Goal: Task Accomplishment & Management: Manage account settings

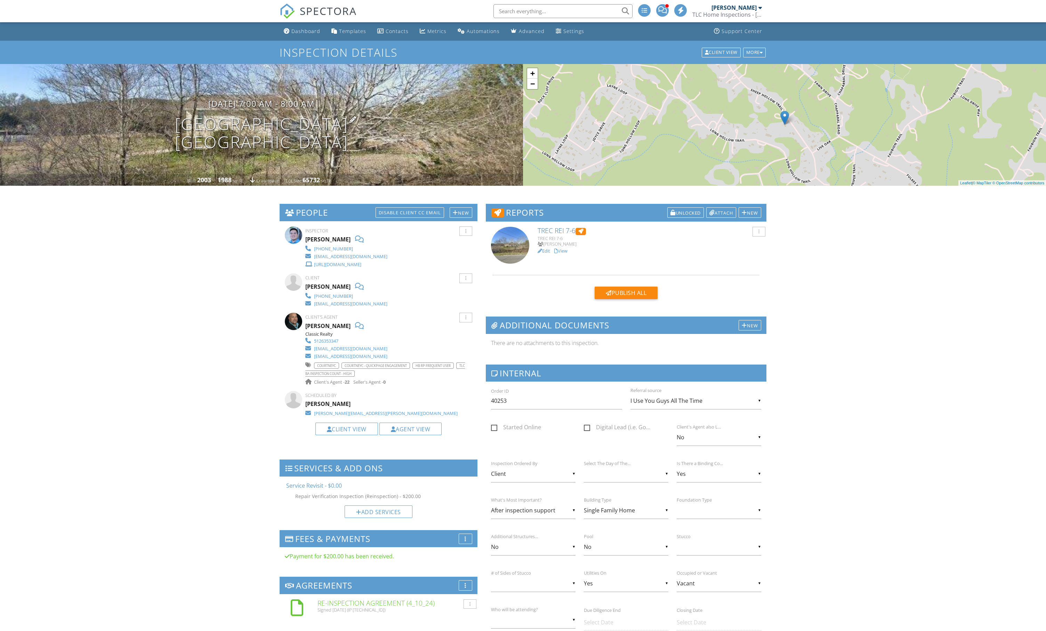
click at [284, 127] on h1 "24503 Sheep Hollow Trail Leander, TX 78641" at bounding box center [261, 133] width 173 height 37
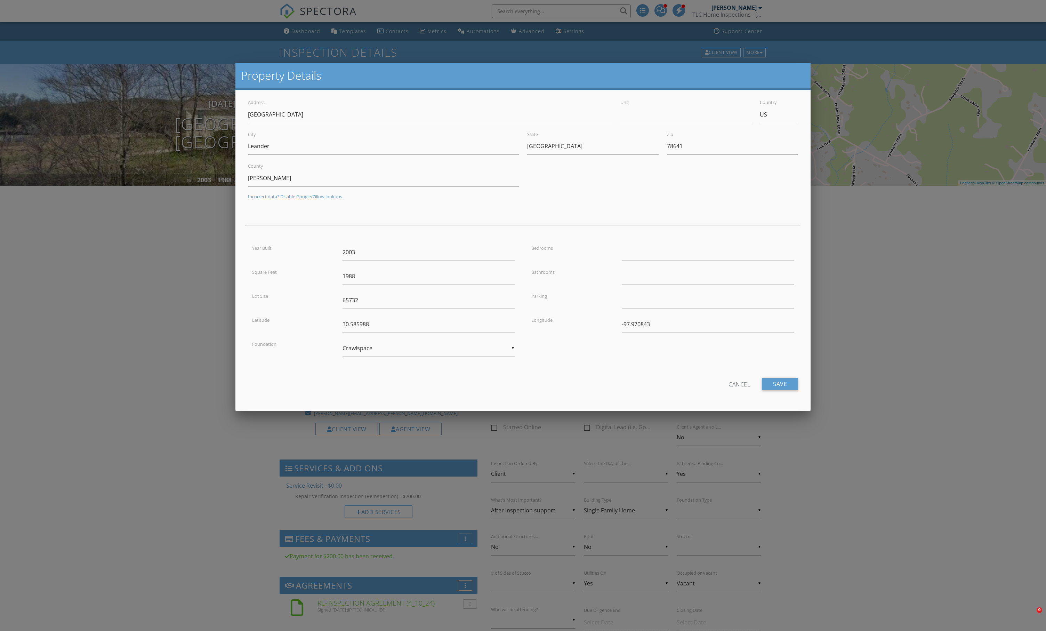
drag, startPoint x: 526, startPoint y: 17, endPoint x: 526, endPoint y: 10, distance: 6.3
click at [526, 17] on div at bounding box center [523, 359] width 1046 height 789
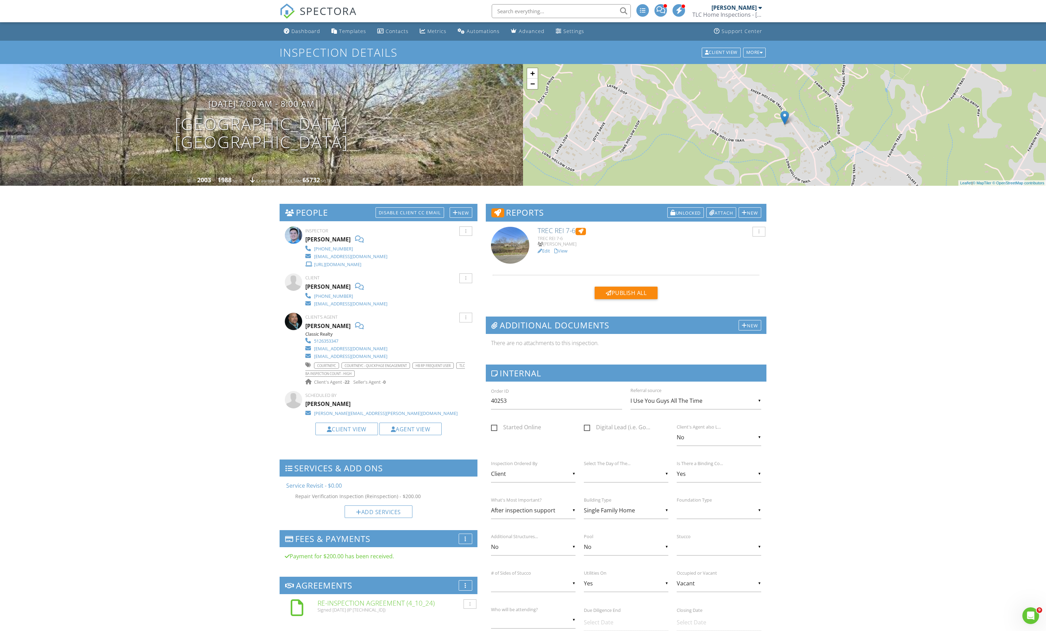
click at [526, 11] on input "text" at bounding box center [561, 11] width 139 height 14
paste input "[GEOGRAPHIC_DATA]"
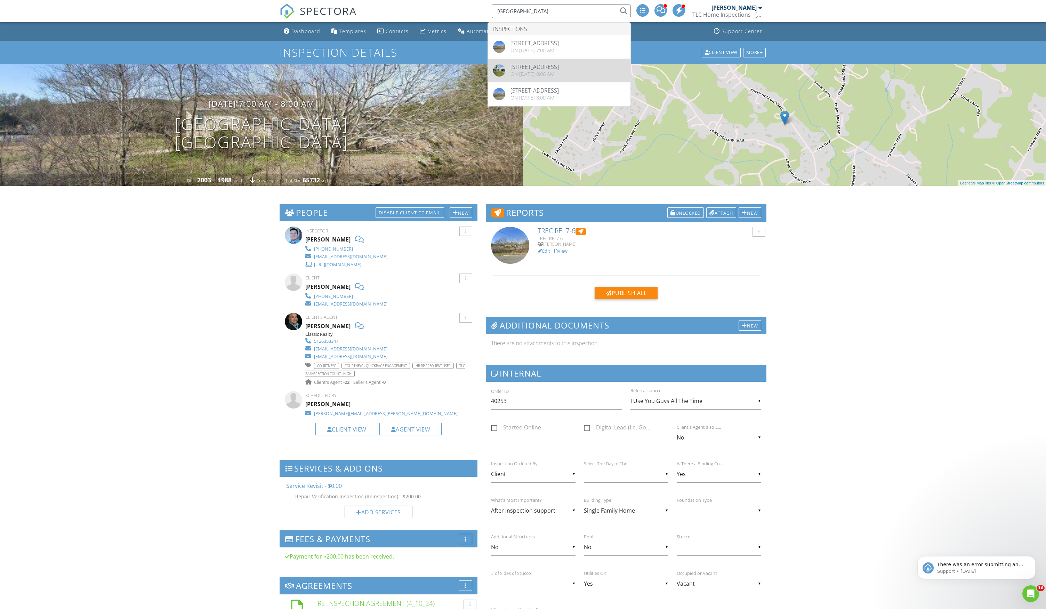
type input "[GEOGRAPHIC_DATA]"
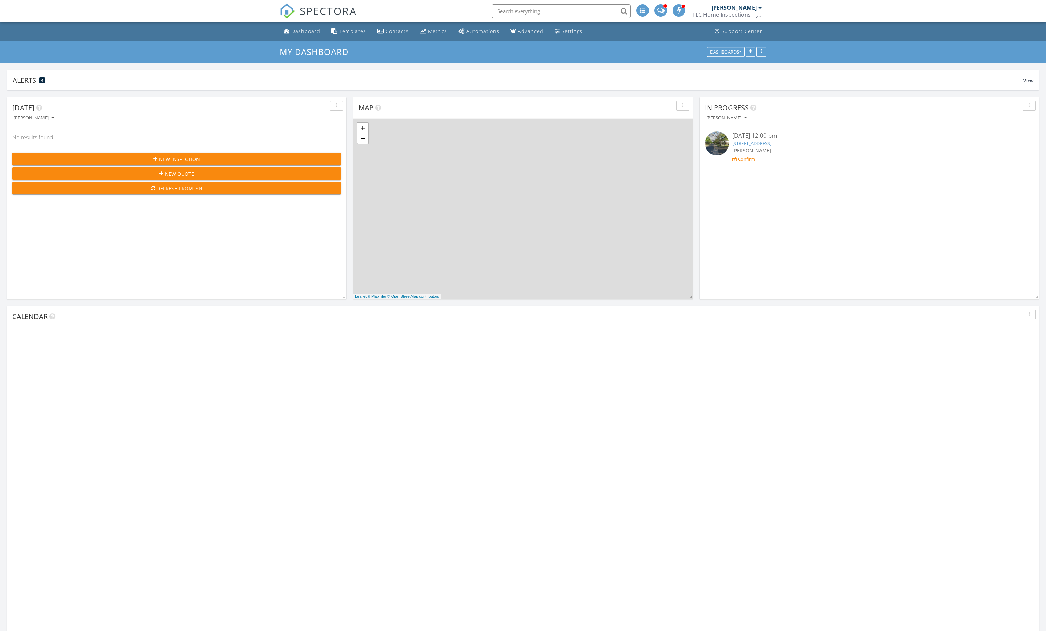
scroll to position [1137, 1046]
type input "[GEOGRAPHIC_DATA]"
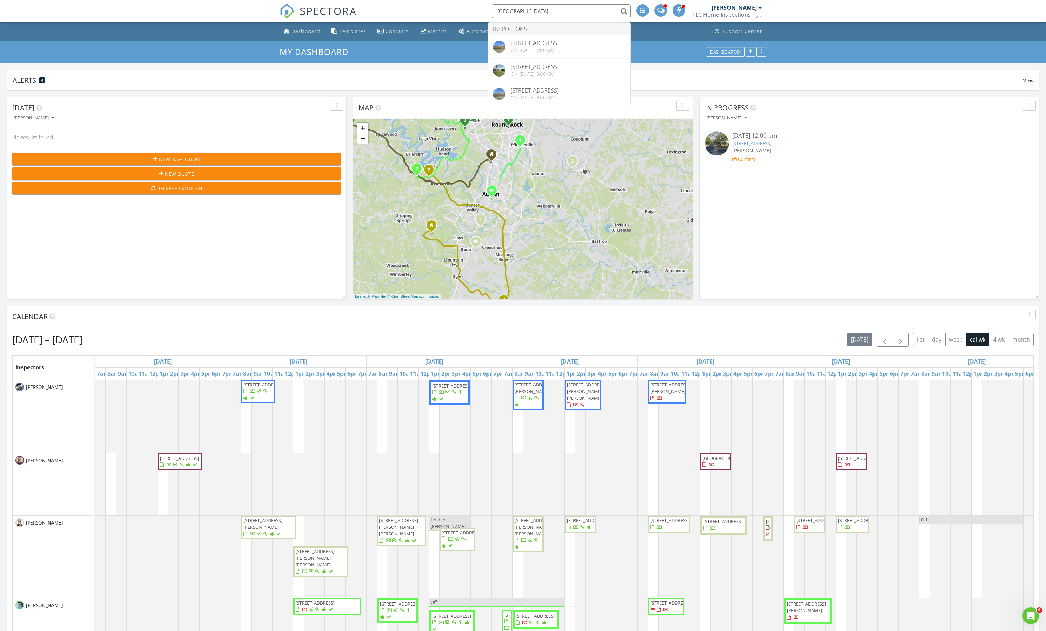
scroll to position [0, 0]
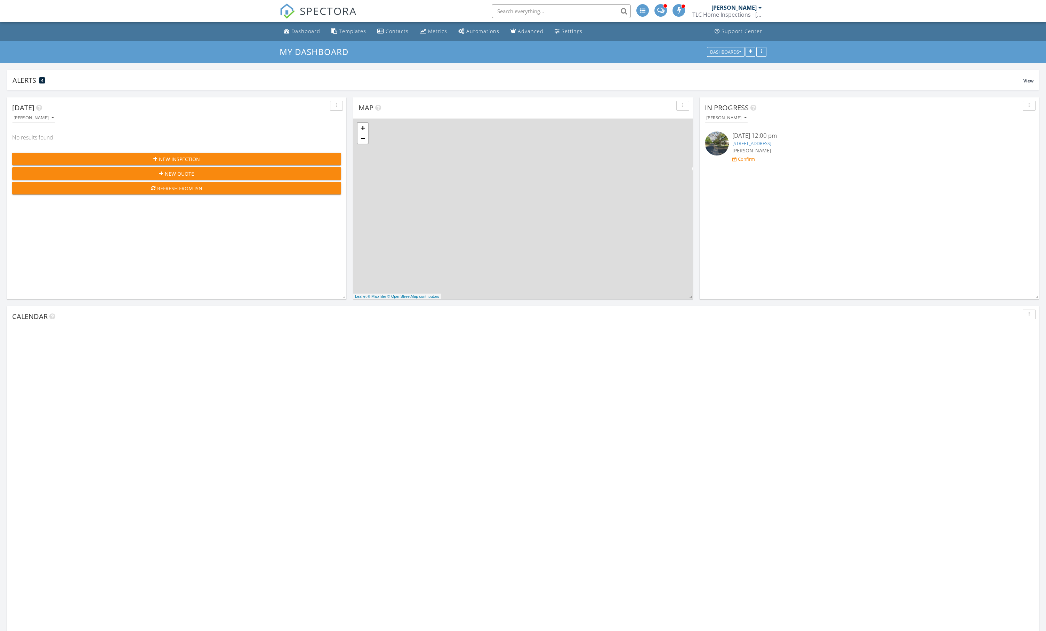
click at [533, 11] on input "text" at bounding box center [561, 11] width 139 height 14
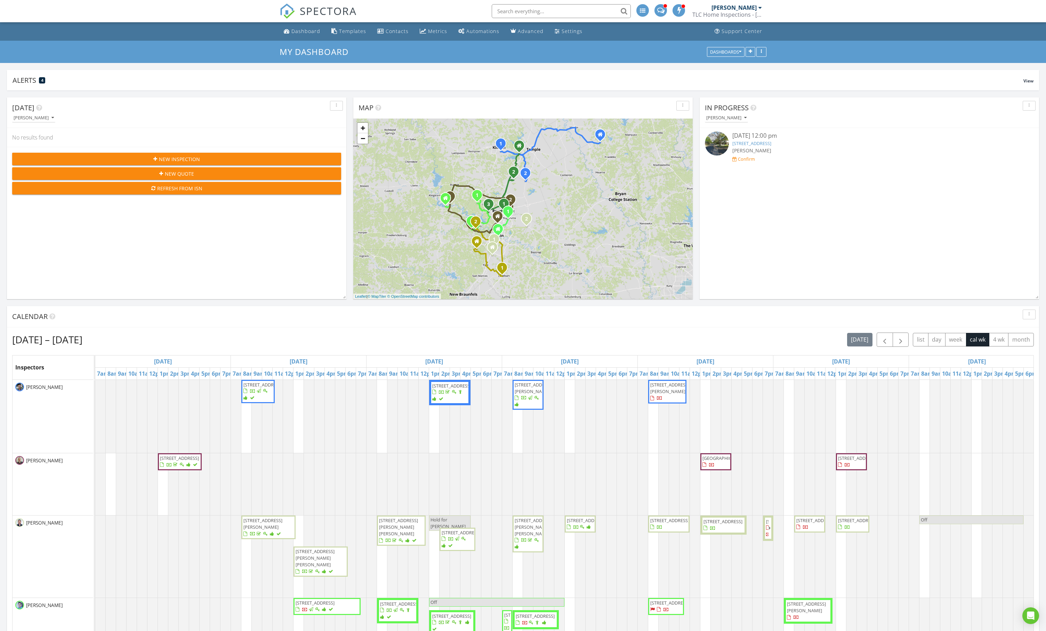
paste input "24503 Sheep Hollow Trail"
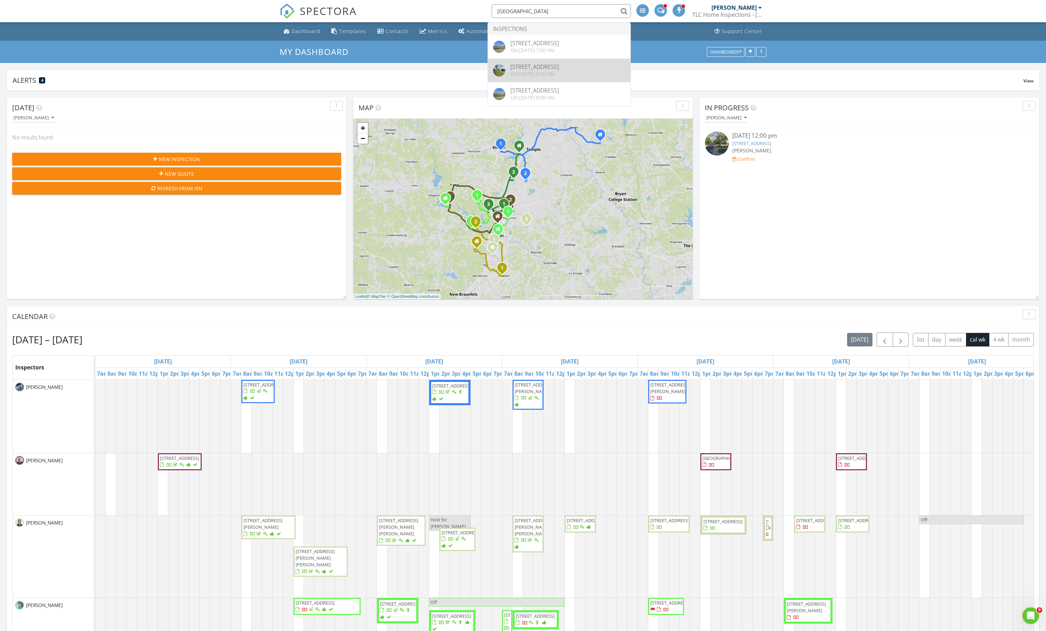
type input "24503 Sheep Hollow Trail"
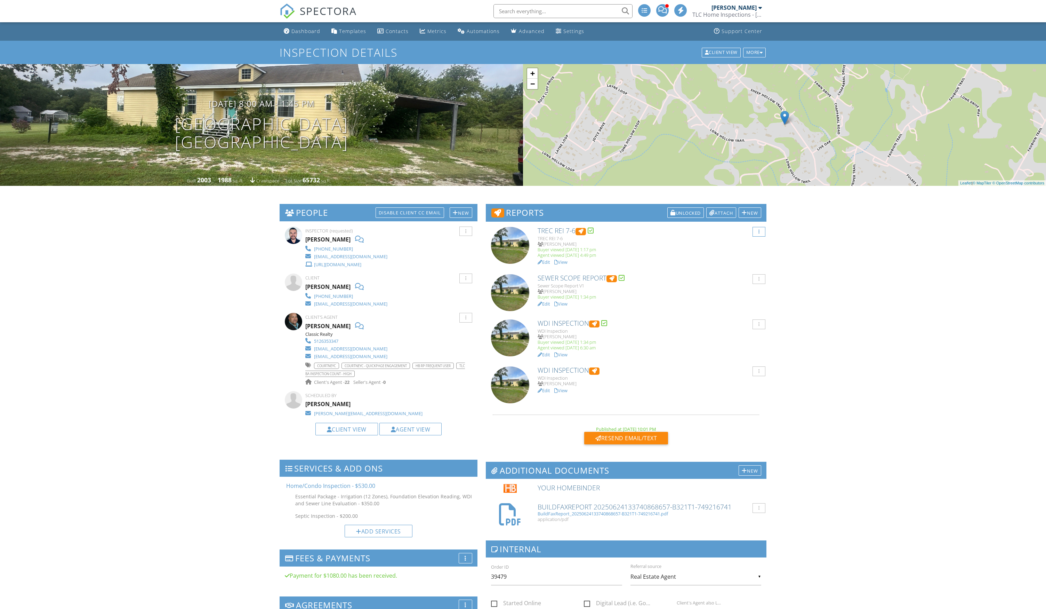
click at [758, 234] on div at bounding box center [758, 232] width 1 height 5
click at [724, 264] on link "Copy" at bounding box center [726, 264] width 67 height 8
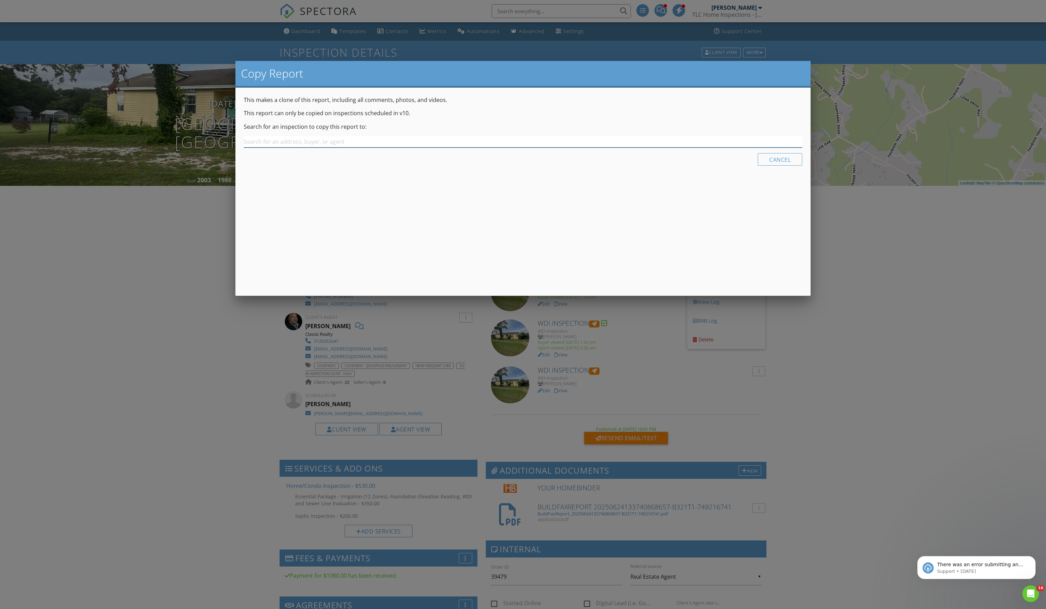
paste input "24503 Sheep Hollow Trail"
click at [367, 162] on div "24503 Sheep Hollow Trail, Leander, TX 78641" at bounding box center [523, 158] width 555 height 8
type input "24503 Sheep Hollow Trail, Leander, TX 78641"
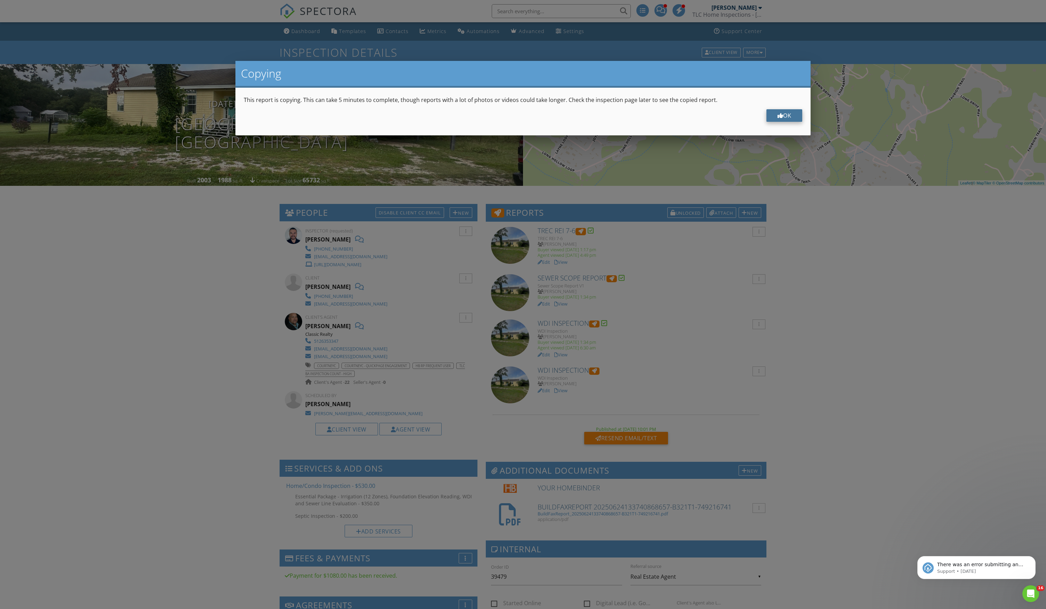
click at [787, 116] on div "OK" at bounding box center [784, 115] width 36 height 13
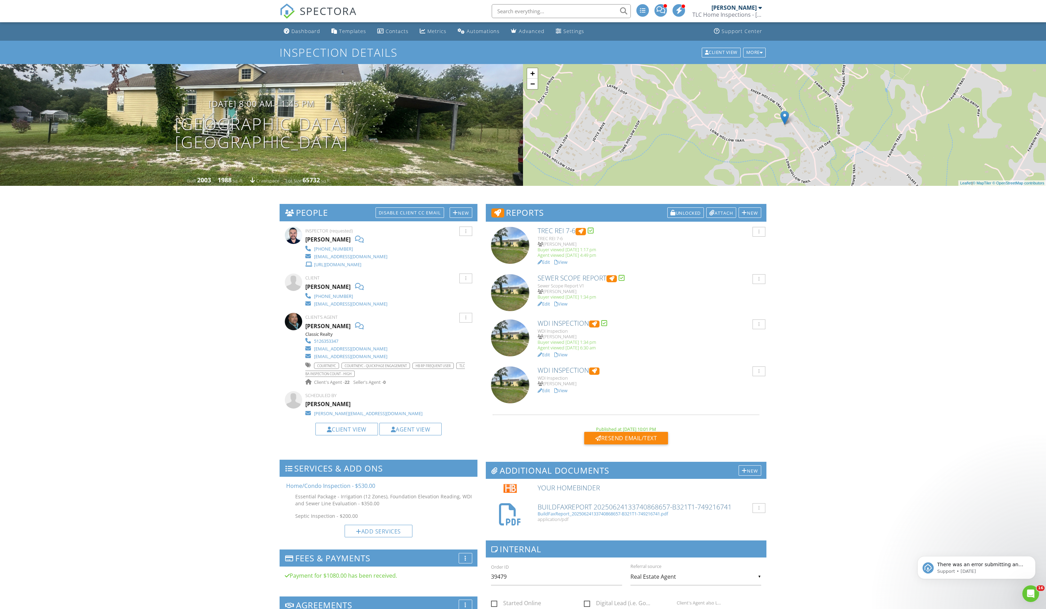
click at [506, 15] on input "text" at bounding box center [561, 11] width 139 height 14
paste input "24503 Sheep Hollow Trail"
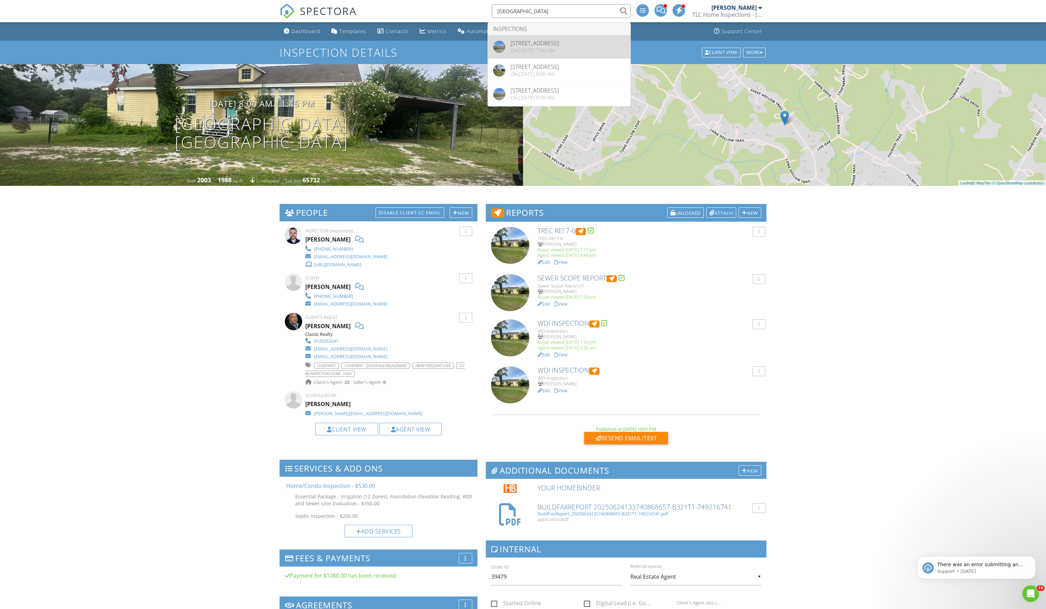
type input "24503 Sheep Hollow Trail"
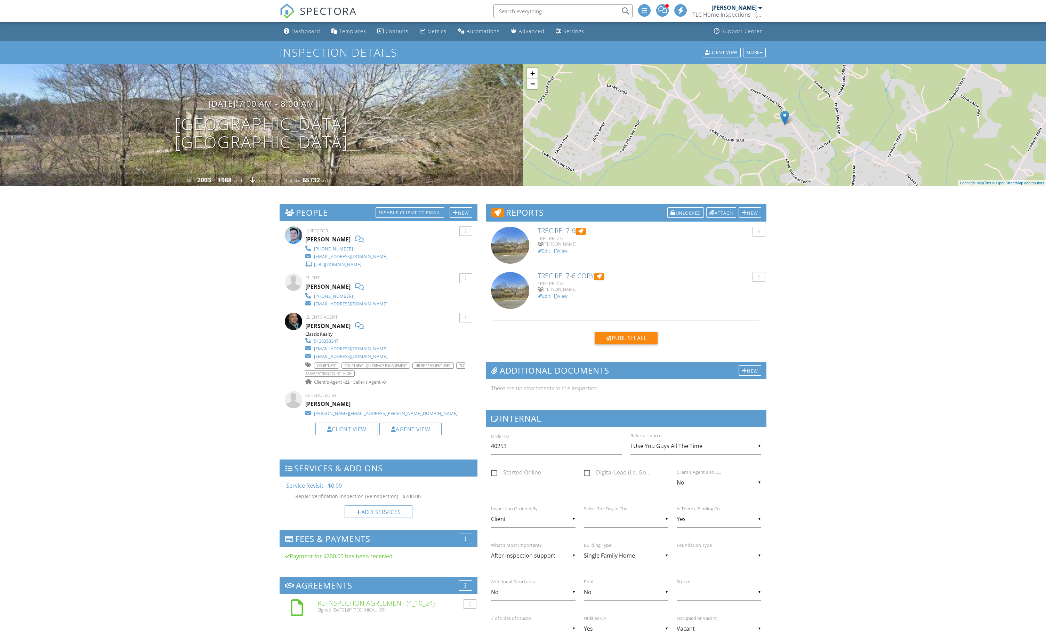
click at [568, 299] on link "View" at bounding box center [560, 296] width 13 height 6
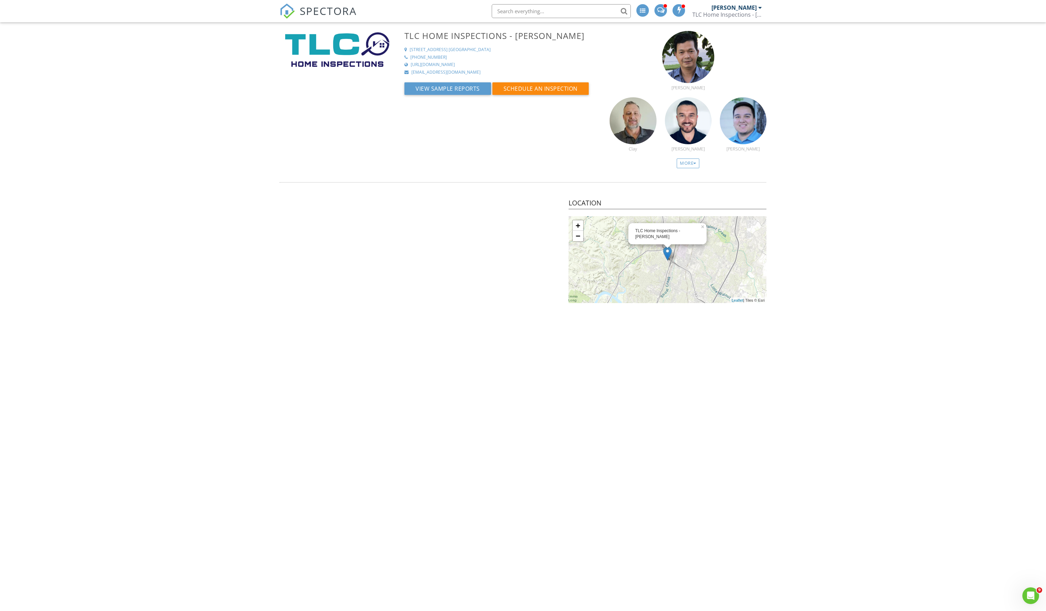
click at [310, 13] on link "SPECTORA" at bounding box center [318, 16] width 77 height 15
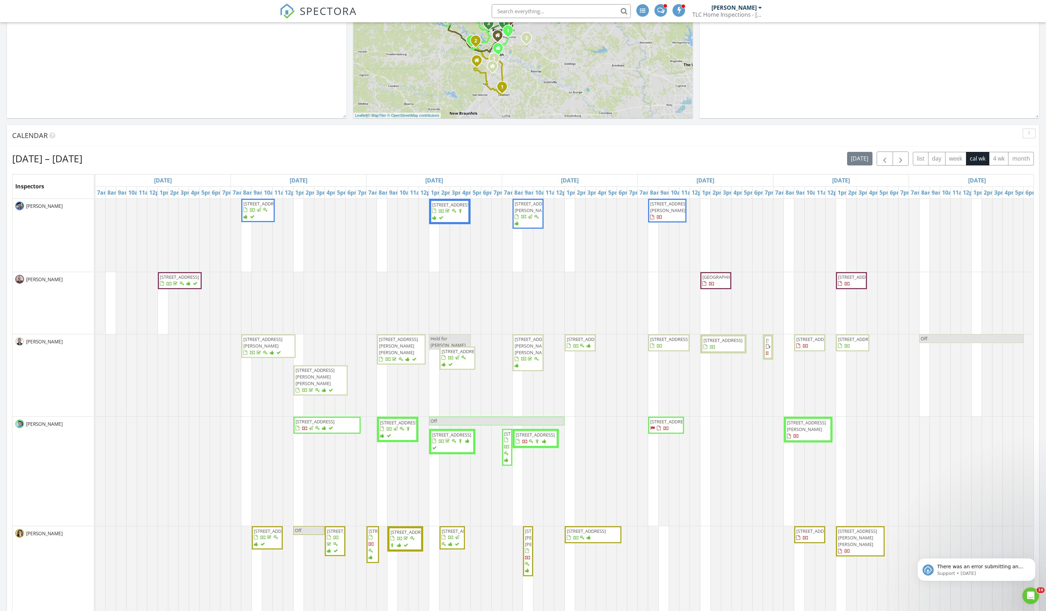
click at [506, 437] on span "[STREET_ADDRESS]" at bounding box center [523, 434] width 39 height 6
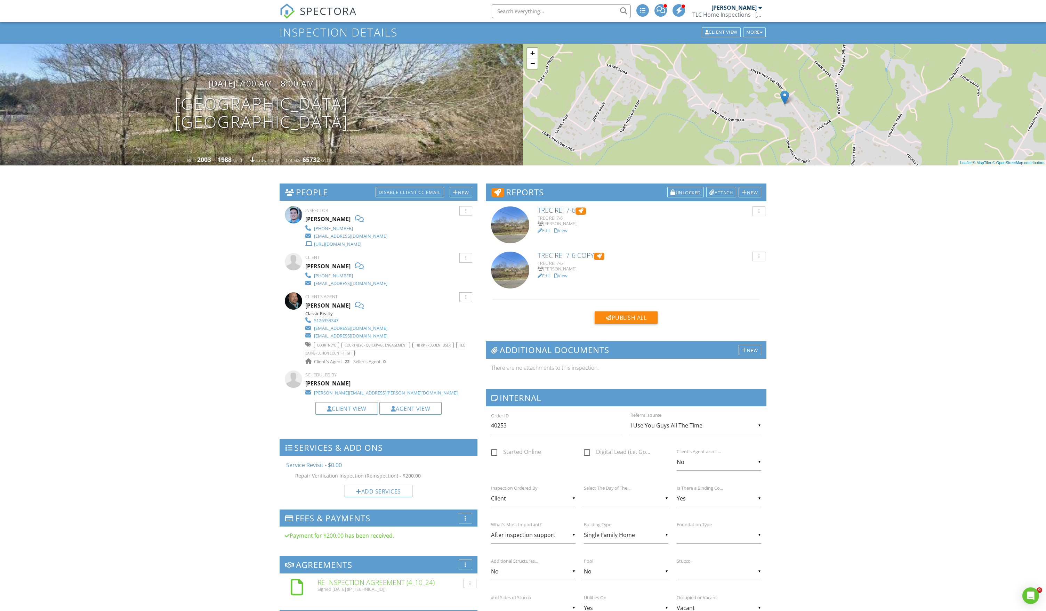
click at [550, 279] on link "Edit" at bounding box center [544, 276] width 13 height 6
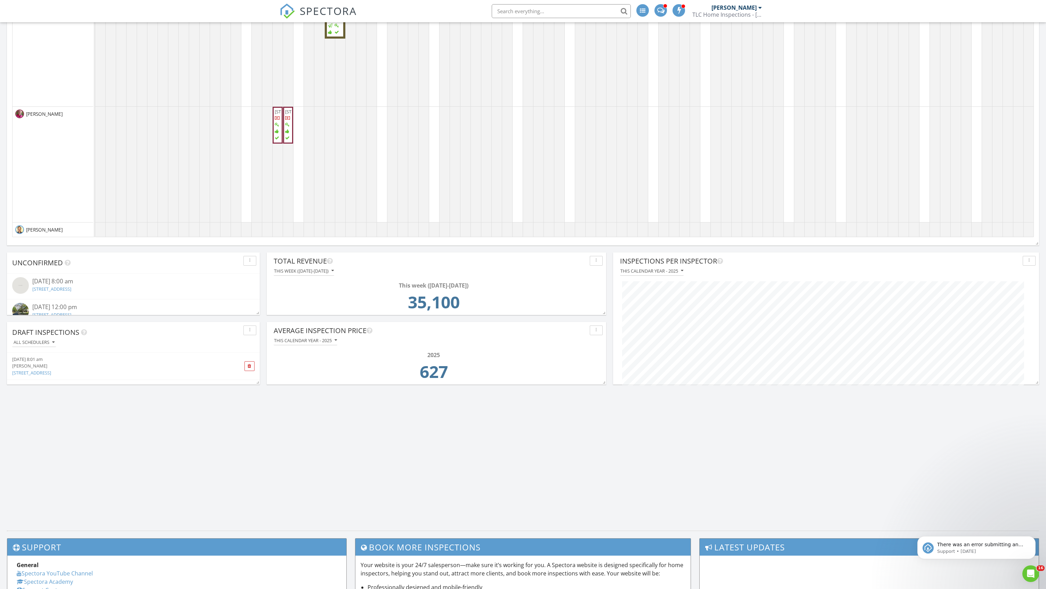
scroll to position [709, 0]
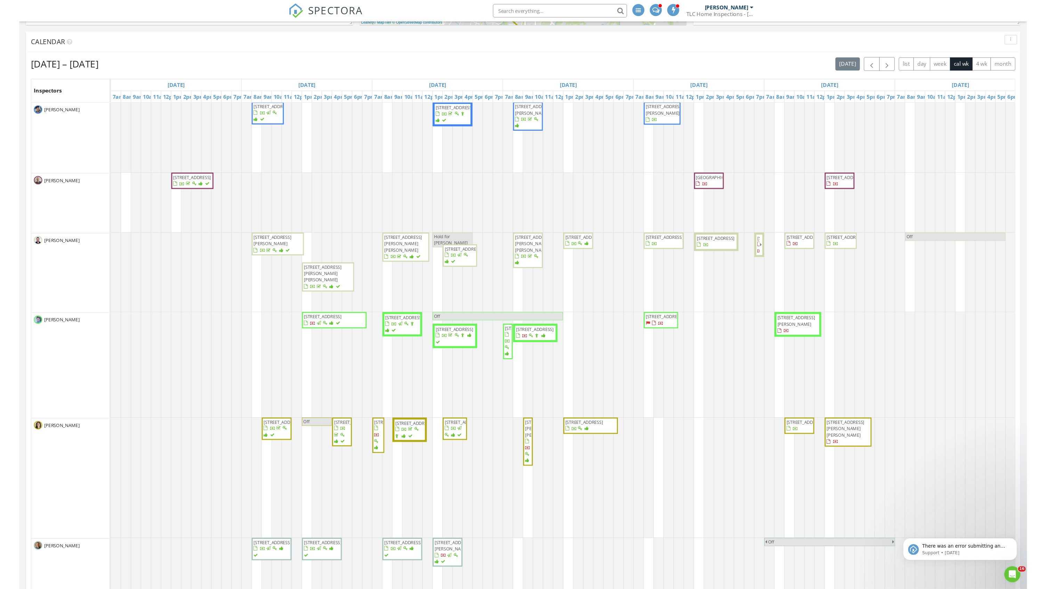
scroll to position [1, 0]
